Goal: Task Accomplishment & Management: Manage account settings

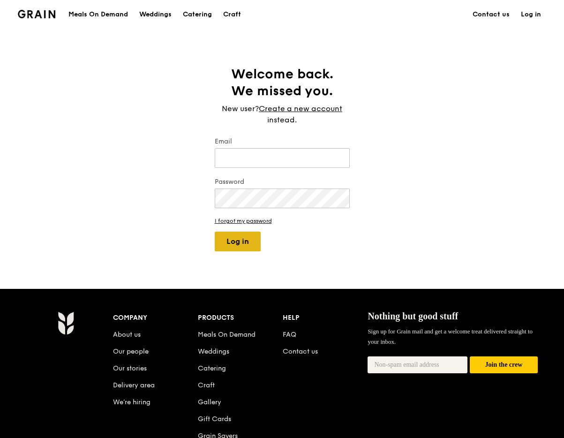
type input "[EMAIL_ADDRESS][DOMAIN_NAME]"
click at [240, 243] on button "Log in" at bounding box center [238, 241] width 46 height 20
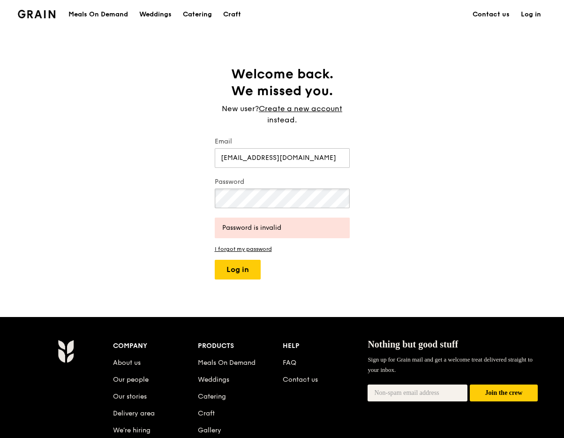
click at [215, 260] on button "Log in" at bounding box center [238, 270] width 46 height 20
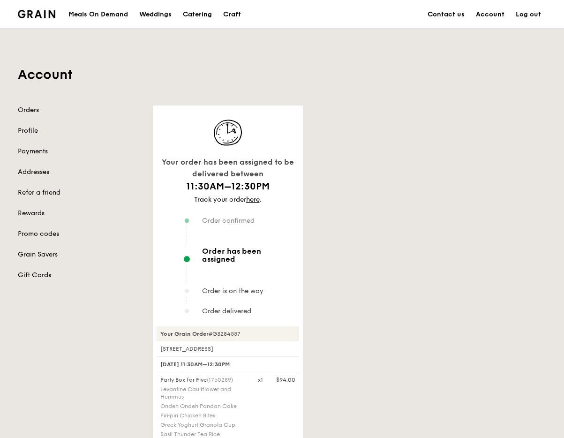
click at [378, 231] on div "Your order has been assigned to be delivered between 11:30AM–12:30PM Track your…" at bounding box center [349, 403] width 405 height 596
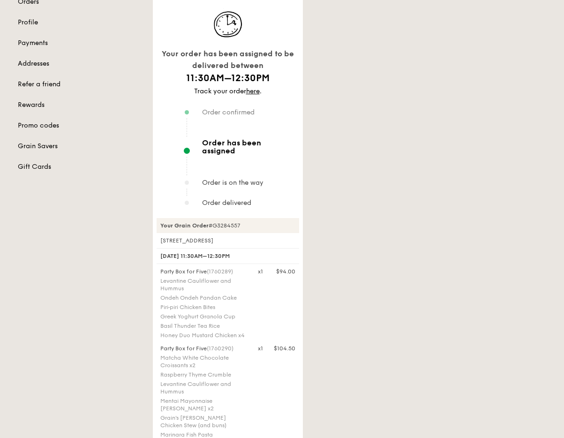
scroll to position [206, 0]
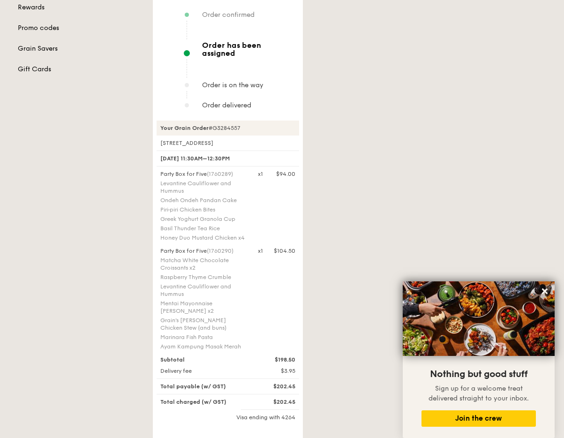
drag, startPoint x: 545, startPoint y: 289, endPoint x: 529, endPoint y: 281, distance: 18.7
click at [545, 289] on icon at bounding box center [545, 291] width 6 height 6
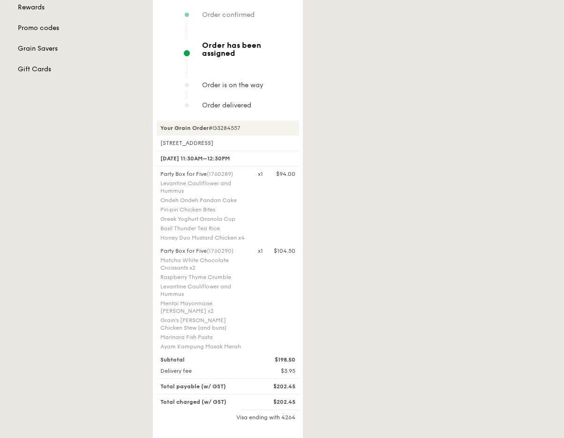
click at [455, 245] on div "Your order has been assigned to be delivered between 11:30AM–12:30PM Track your…" at bounding box center [349, 198] width 405 height 596
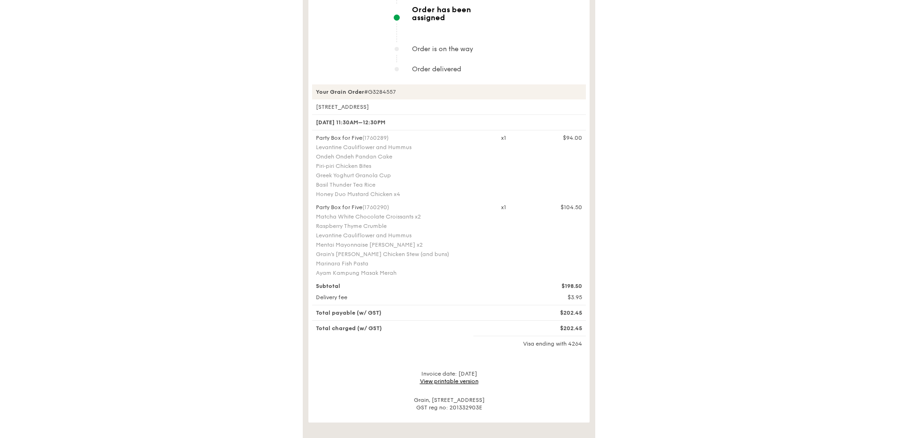
scroll to position [23, 0]
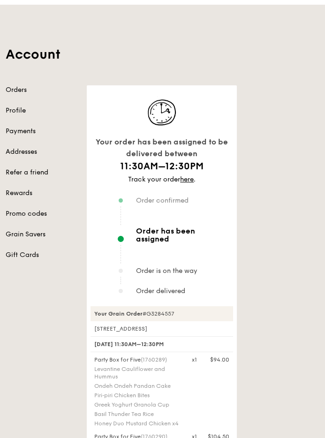
click at [149, 14] on div "Account Orders Profile Payments Addresses Refer a friend Rewards Promo codes Gr…" at bounding box center [162, 344] width 325 height 673
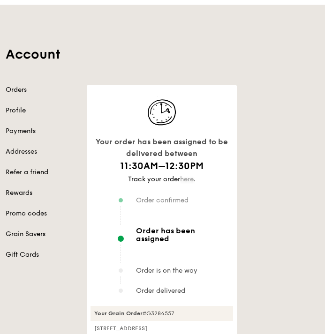
click at [188, 181] on link "here" at bounding box center [187, 179] width 14 height 8
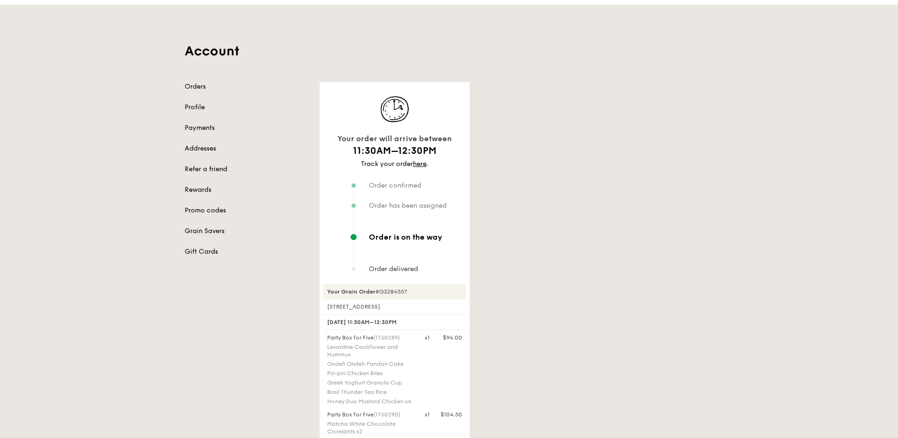
click at [142, 303] on div "Account Orders Profile Payments Addresses Refer a friend Rewards Promo codes Gr…" at bounding box center [449, 332] width 898 height 655
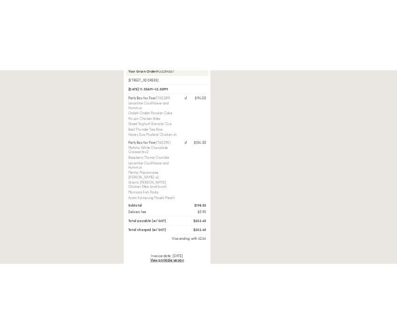
scroll to position [316, 0]
